Goal: Transaction & Acquisition: Purchase product/service

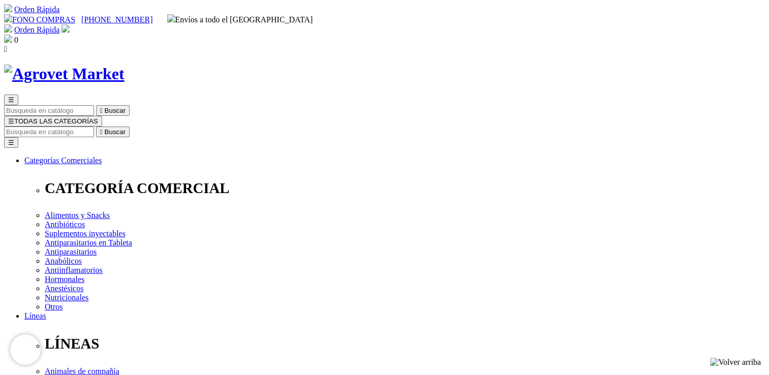
click at [94, 127] on input "Buscar" at bounding box center [49, 132] width 90 height 11
type input "modivitasan"
click at [154, 127] on button " Buscar" at bounding box center [171, 132] width 34 height 11
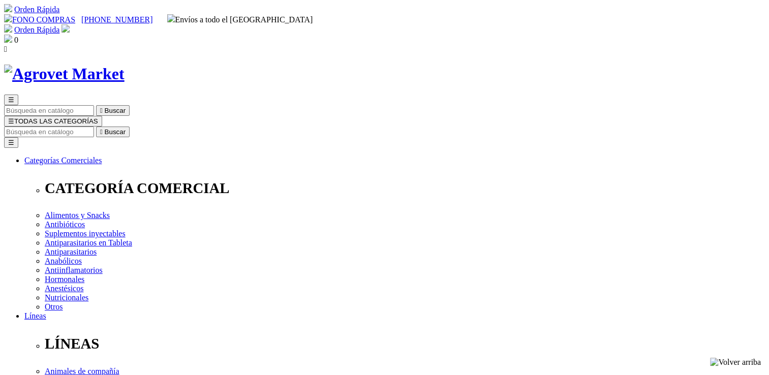
select select "0"
